Goal: Task Accomplishment & Management: Use online tool/utility

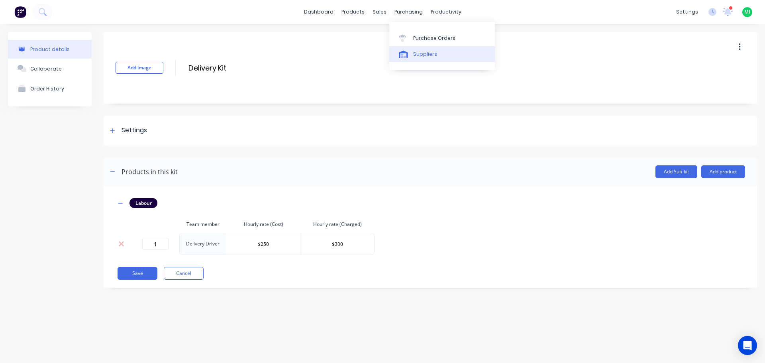
click at [413, 54] on div "Suppliers" at bounding box center [425, 54] width 24 height 7
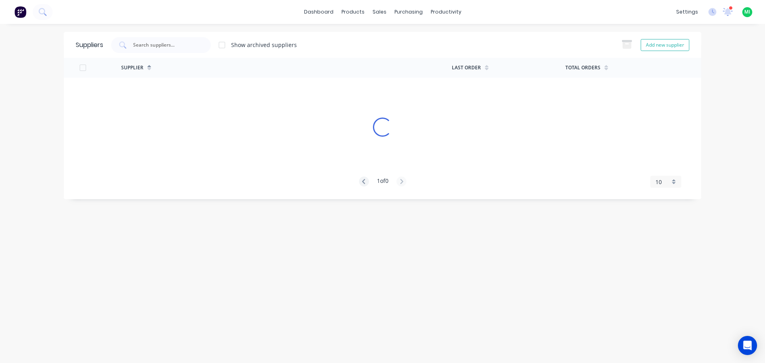
click at [419, 43] on div "Show archived suppliers Add new supplier" at bounding box center [396, 45] width 586 height 16
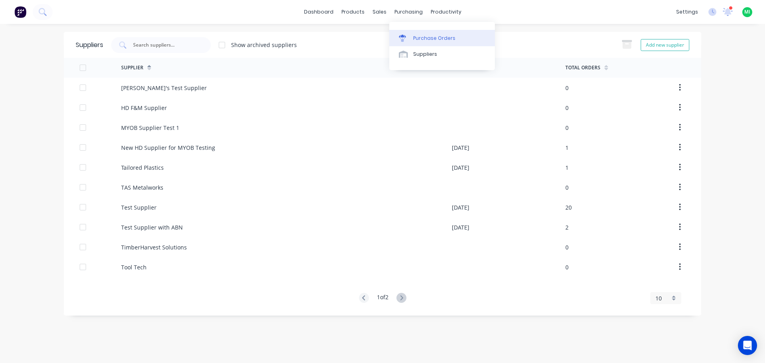
click at [427, 40] on div "Purchase Orders" at bounding box center [434, 38] width 42 height 7
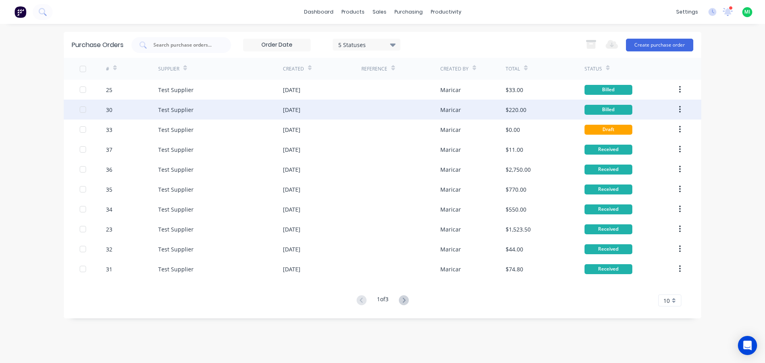
click at [564, 108] on div "$220.00" at bounding box center [544, 110] width 78 height 20
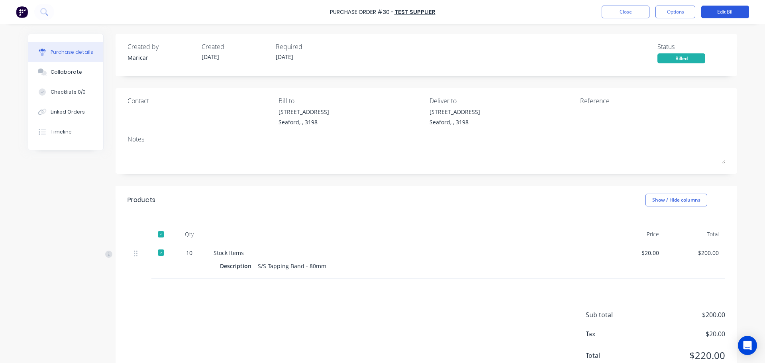
click at [720, 10] on button "Edit Bill" at bounding box center [725, 12] width 48 height 13
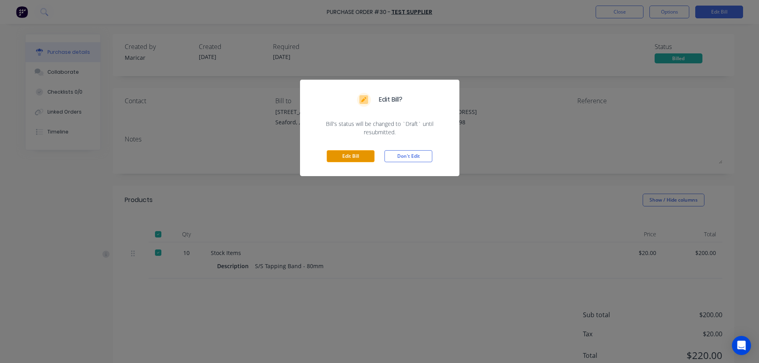
click at [354, 158] on button "Edit Bill" at bounding box center [351, 156] width 48 height 12
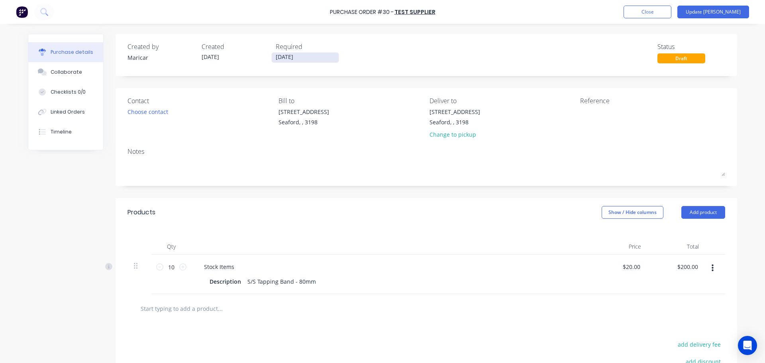
click at [297, 57] on input "[DATE]" at bounding box center [305, 58] width 67 height 10
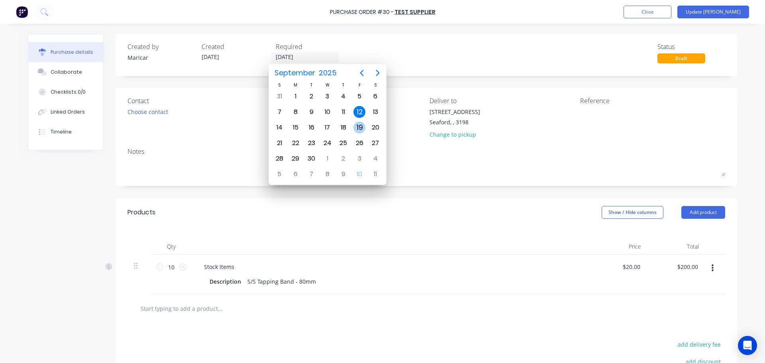
click at [360, 127] on div "19" at bounding box center [359, 127] width 12 height 12
type input "[DATE]"
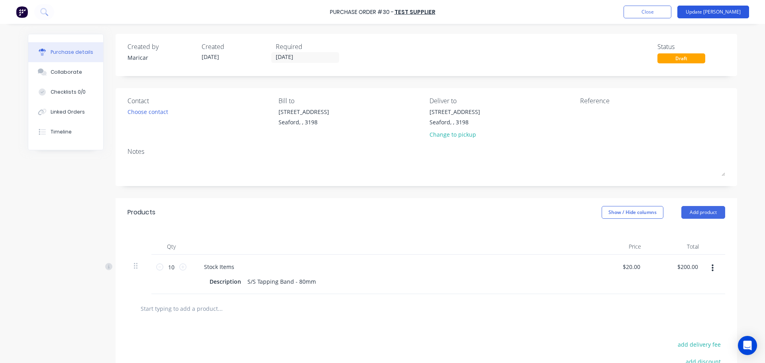
click at [731, 10] on button "Update [PERSON_NAME]" at bounding box center [713, 12] width 72 height 13
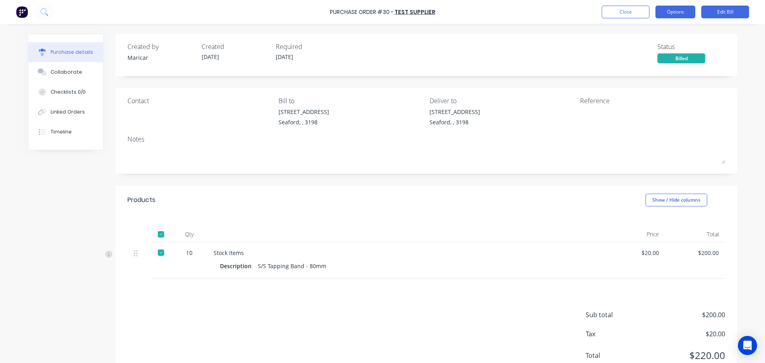
click at [671, 12] on button "Options" at bounding box center [675, 12] width 40 height 13
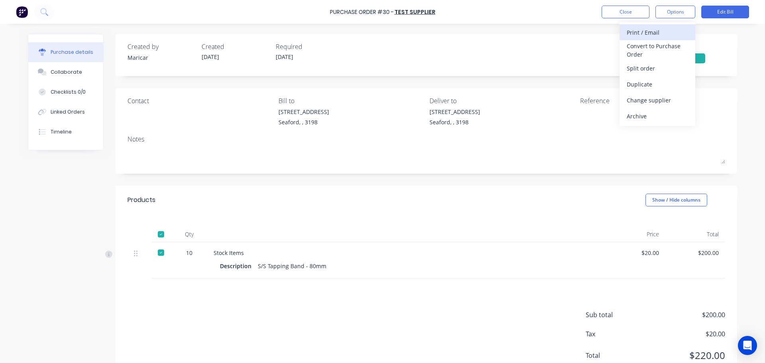
click at [663, 36] on div "Print / Email" at bounding box center [656, 33] width 61 height 12
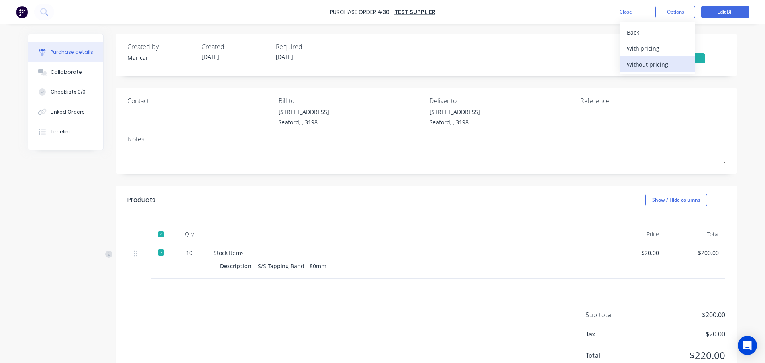
click at [654, 60] on div "Without pricing" at bounding box center [656, 65] width 61 height 12
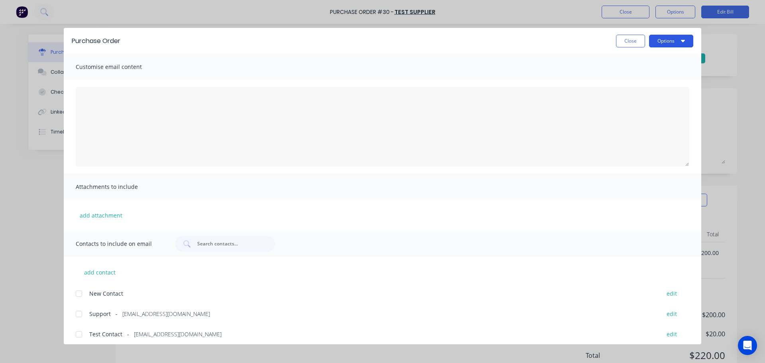
click at [666, 39] on button "Options" at bounding box center [671, 41] width 44 height 13
click at [661, 59] on div "Preview" at bounding box center [654, 61] width 61 height 12
click at [624, 39] on button "Close" at bounding box center [630, 41] width 29 height 13
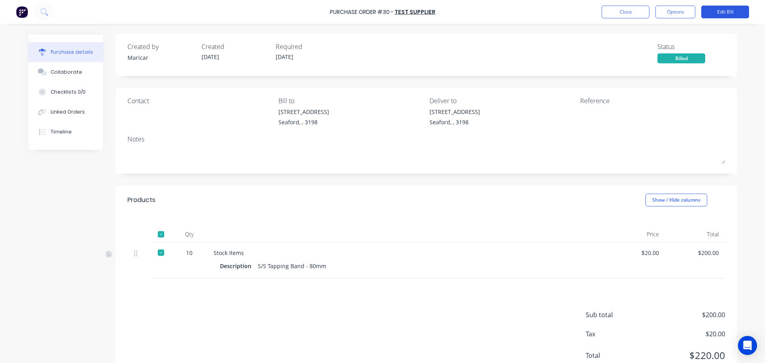
click at [704, 10] on button "Edit Bill" at bounding box center [725, 12] width 48 height 13
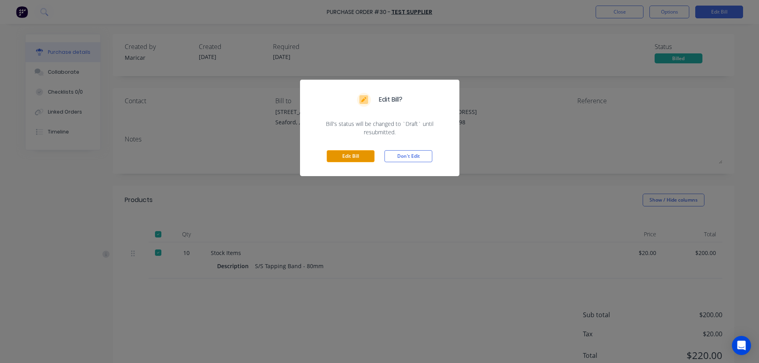
click at [336, 154] on button "Edit Bill" at bounding box center [351, 156] width 48 height 12
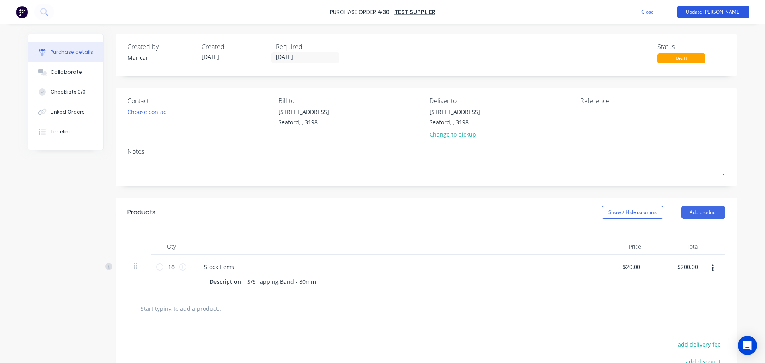
click at [737, 16] on button "Update [PERSON_NAME]" at bounding box center [713, 12] width 72 height 13
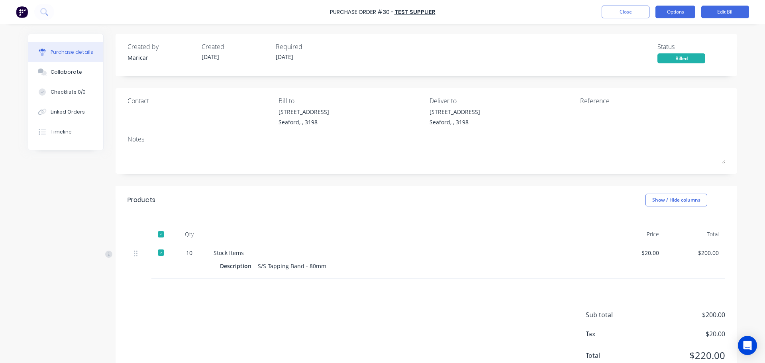
click at [677, 16] on button "Options" at bounding box center [675, 12] width 40 height 13
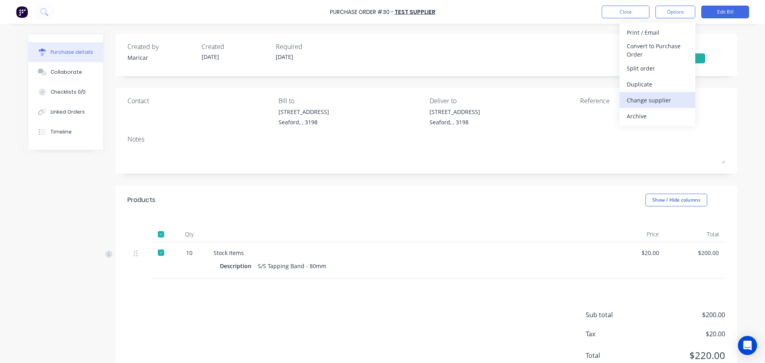
click at [643, 95] on div "Change supplier" at bounding box center [656, 100] width 61 height 12
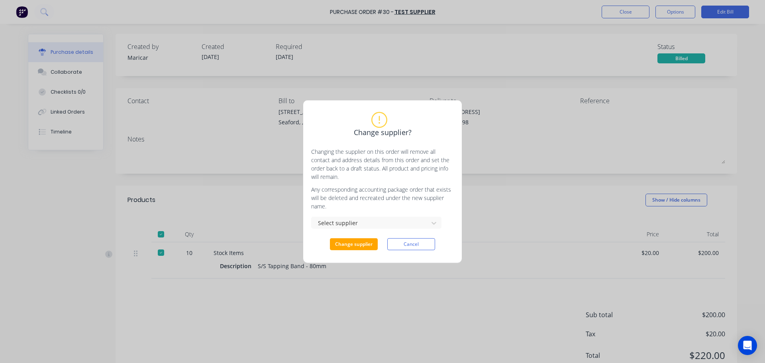
drag, startPoint x: 416, startPoint y: 239, endPoint x: 448, endPoint y: 208, distance: 44.2
click at [417, 240] on button "Cancel" at bounding box center [411, 244] width 48 height 12
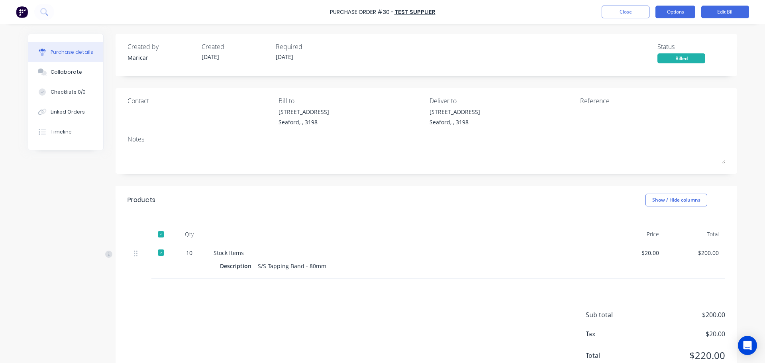
click at [677, 9] on button "Options" at bounding box center [675, 12] width 40 height 13
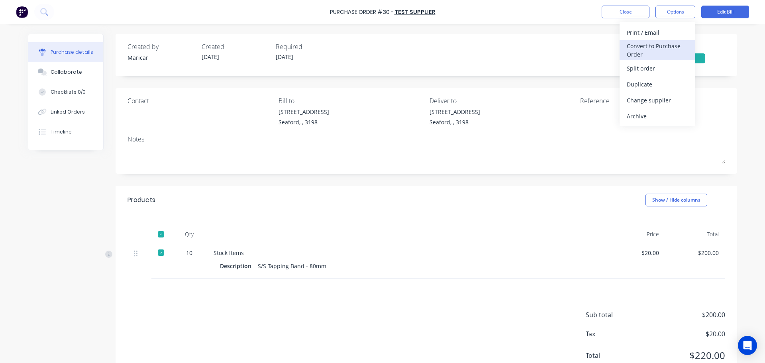
click at [659, 50] on div "Convert to Purchase Order" at bounding box center [656, 50] width 61 height 20
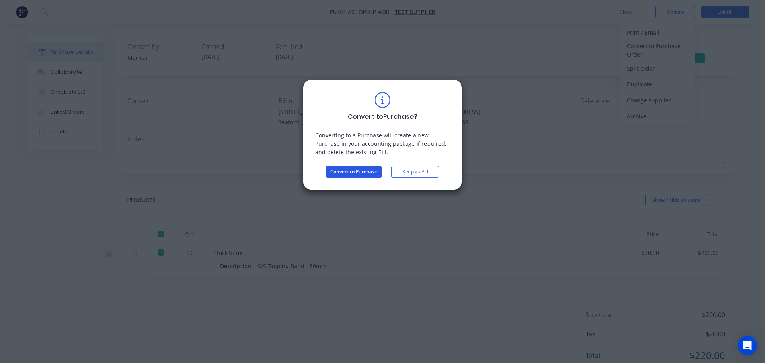
click at [367, 170] on button "Convert to Purchase" at bounding box center [354, 172] width 56 height 12
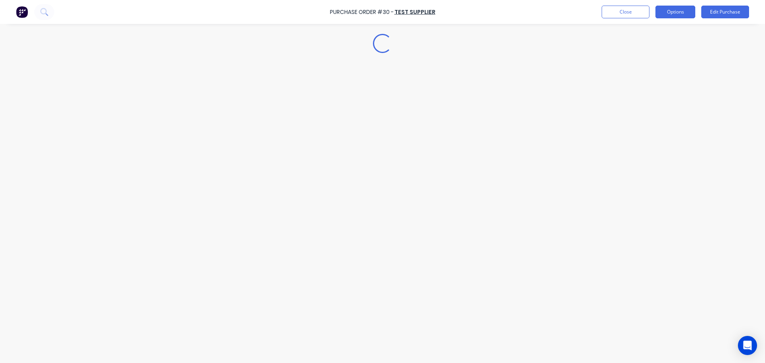
click at [665, 10] on button "Options" at bounding box center [675, 12] width 40 height 13
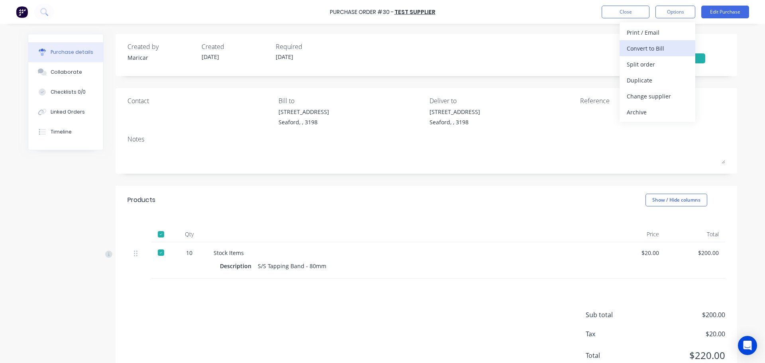
click at [652, 51] on div "Convert to Bill" at bounding box center [656, 49] width 61 height 12
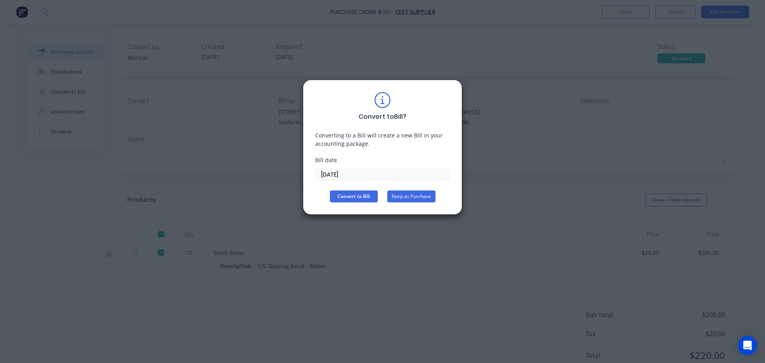
click at [402, 195] on button "Keep as Purchase" at bounding box center [411, 196] width 48 height 12
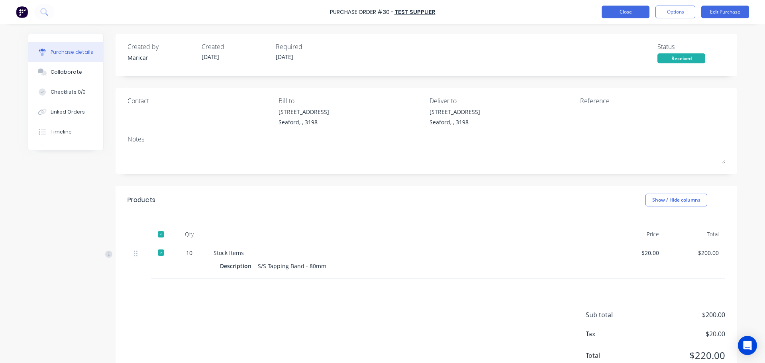
click at [610, 7] on button "Close" at bounding box center [625, 12] width 48 height 13
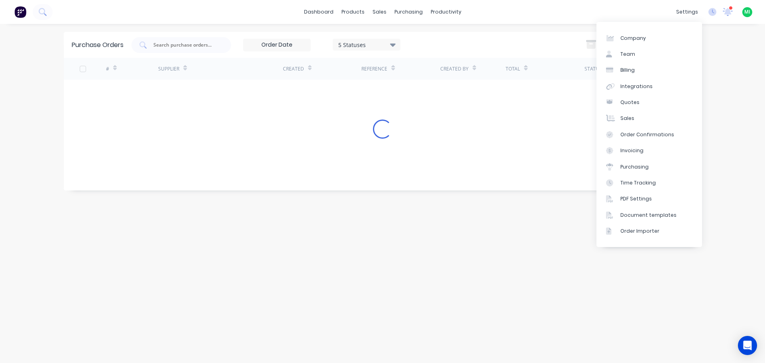
click at [746, 9] on span "MI" at bounding box center [747, 11] width 6 height 7
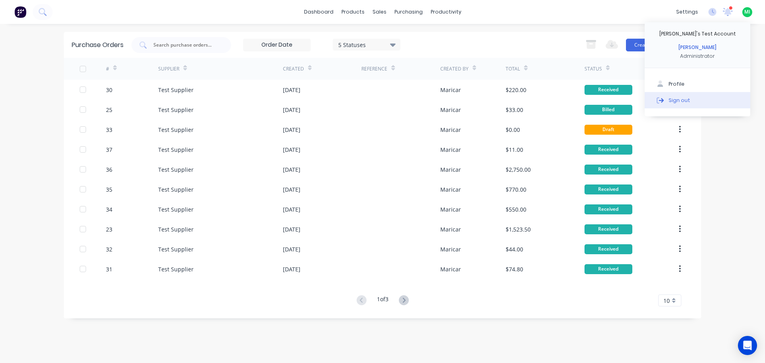
click at [670, 106] on button "Sign out" at bounding box center [697, 100] width 106 height 16
